Goal: Information Seeking & Learning: Learn about a topic

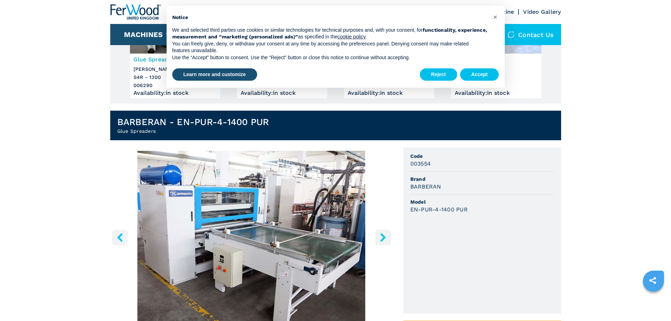
scroll to position [141, 0]
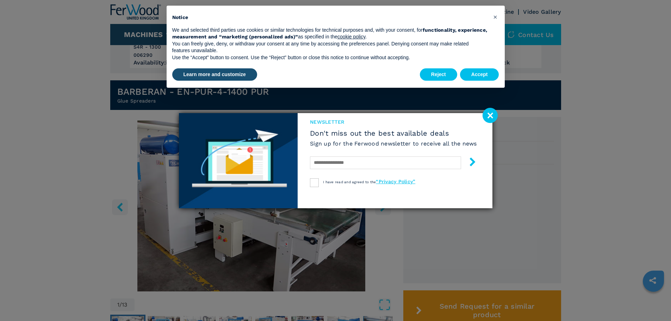
click at [491, 113] on image at bounding box center [490, 115] width 15 height 15
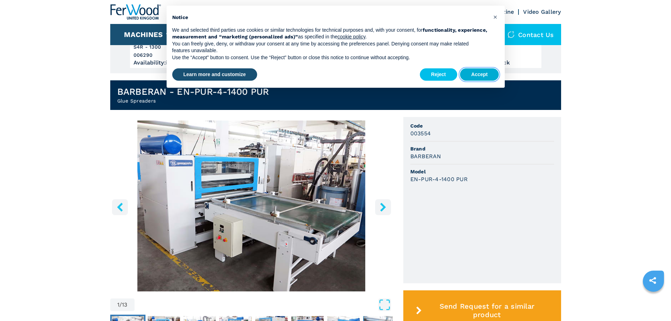
click at [482, 74] on button "Accept" at bounding box center [479, 74] width 39 height 13
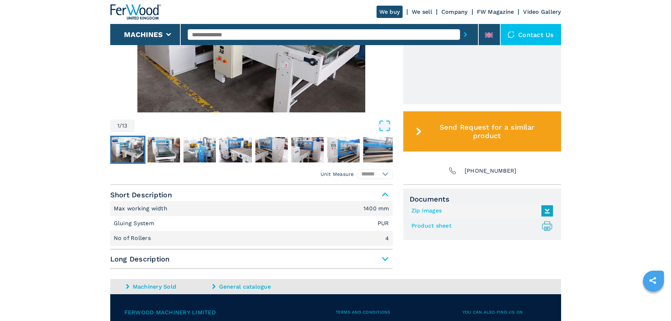
scroll to position [298, 0]
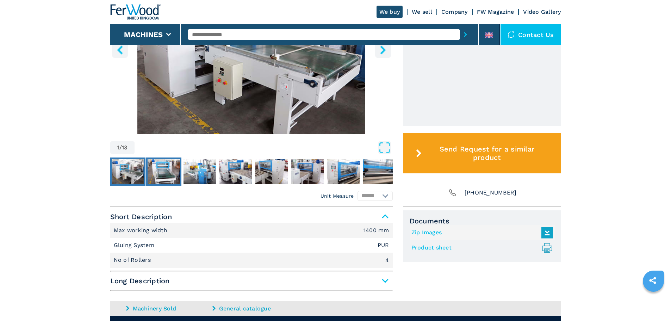
click at [167, 169] on img "Go to Slide 2" at bounding box center [164, 171] width 32 height 25
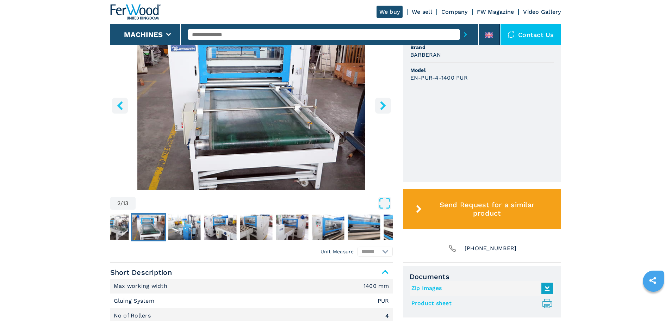
scroll to position [192, 0]
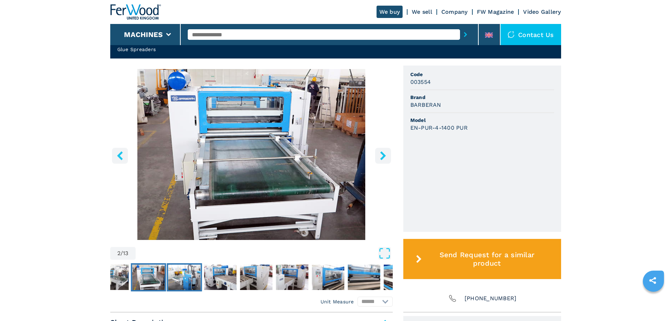
click at [185, 278] on img "Go to Slide 3" at bounding box center [184, 277] width 32 height 25
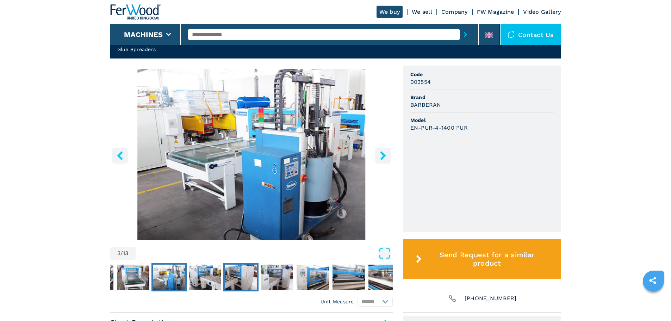
click at [239, 277] on img "Go to Slide 5" at bounding box center [241, 277] width 32 height 25
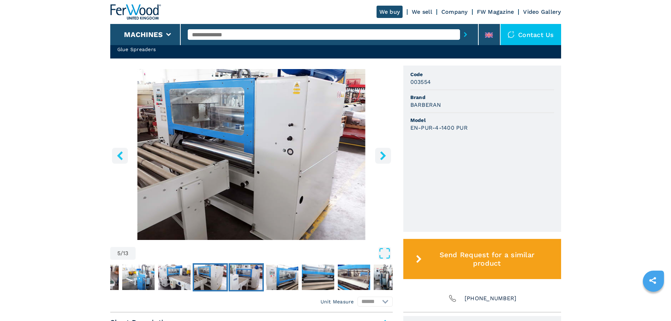
click at [260, 275] on img "Go to Slide 6" at bounding box center [246, 277] width 32 height 25
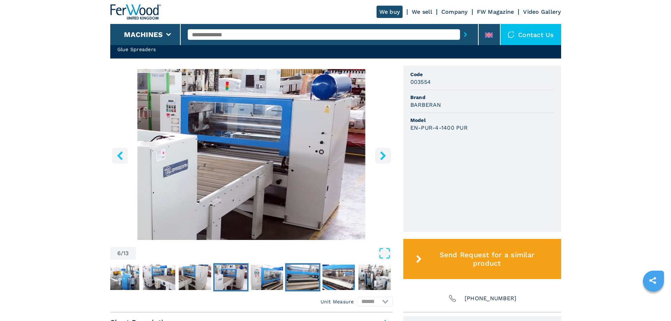
click at [297, 273] on img "Go to Slide 8" at bounding box center [302, 277] width 32 height 25
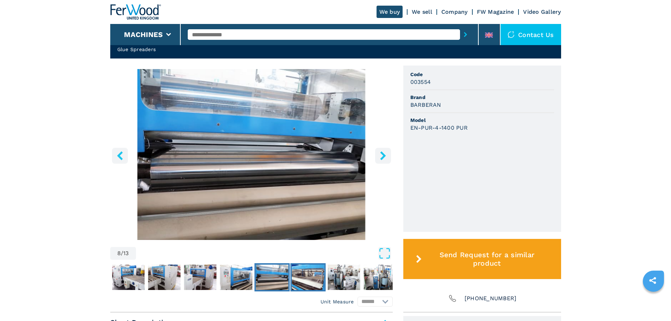
click at [315, 277] on img "Go to Slide 9" at bounding box center [308, 277] width 32 height 25
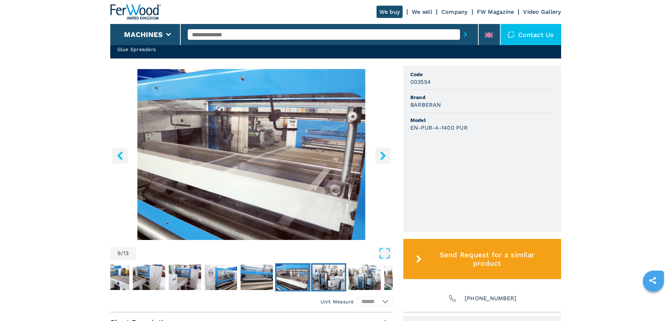
click at [329, 275] on img "Go to Slide 10" at bounding box center [329, 277] width 32 height 25
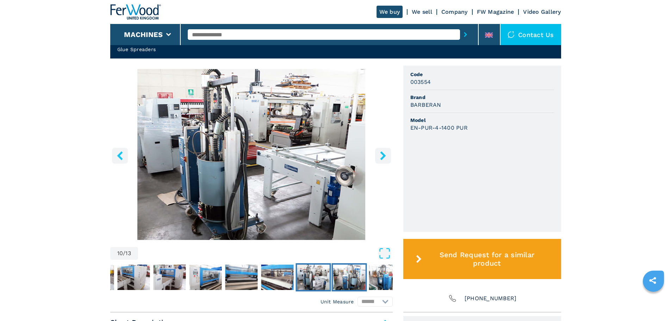
click at [347, 273] on img "Go to Slide 11" at bounding box center [349, 277] width 32 height 25
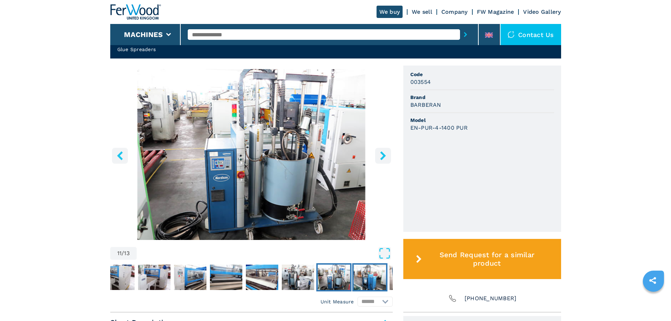
click at [364, 272] on img "Go to Slide 12" at bounding box center [370, 277] width 32 height 25
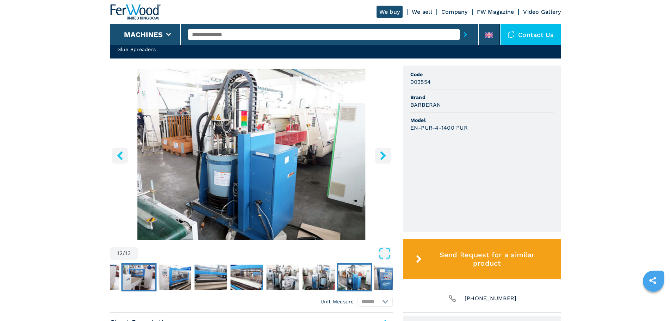
click at [136, 279] on img "Go to Slide 6" at bounding box center [139, 277] width 32 height 25
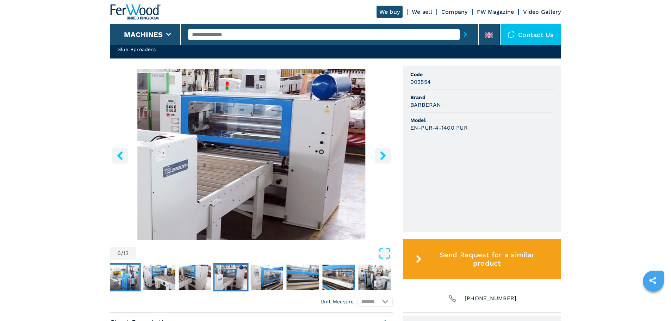
click at [121, 276] on img "Go to Slide 3" at bounding box center [123, 277] width 32 height 25
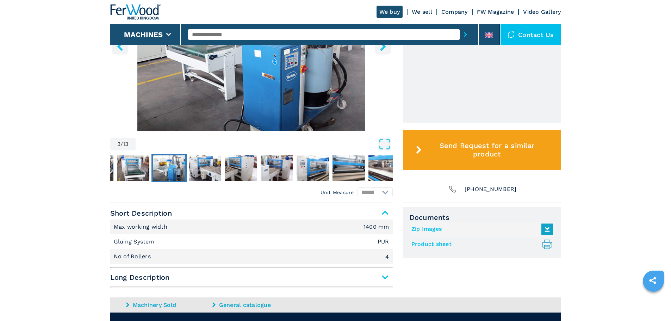
scroll to position [317, 0]
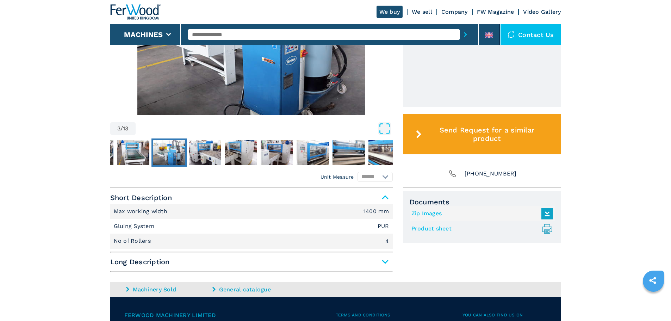
click at [438, 228] on link "Product sheet .prefix__st0{stroke-linecap:round;stroke-linejoin:round}.prefix__…" at bounding box center [481, 229] width 138 height 12
